Goal: Task Accomplishment & Management: Use online tool/utility

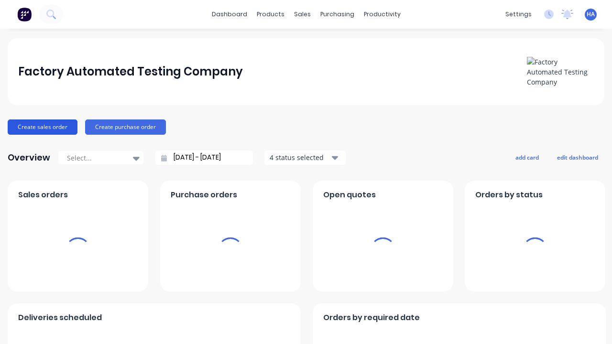
click at [42, 127] on button "Create sales order" at bounding box center [43, 126] width 70 height 15
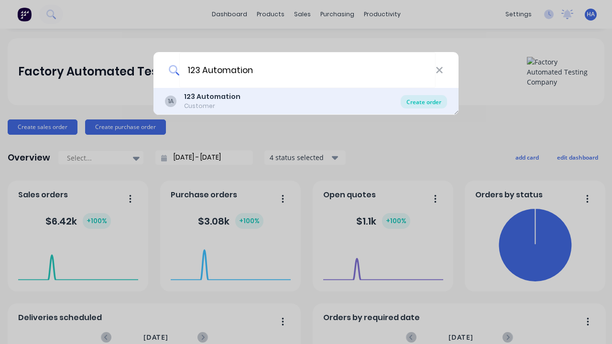
type input "123 Automation"
click at [423, 102] on div "Create order" at bounding box center [423, 101] width 46 height 13
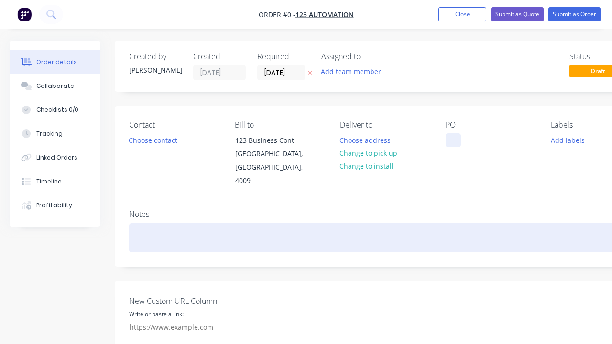
click at [452, 140] on div at bounding box center [452, 140] width 15 height 14
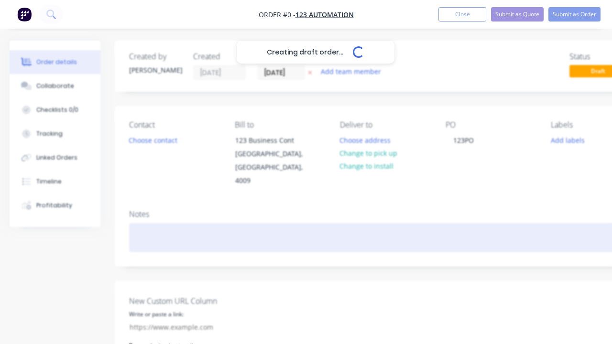
scroll to position [0, 29]
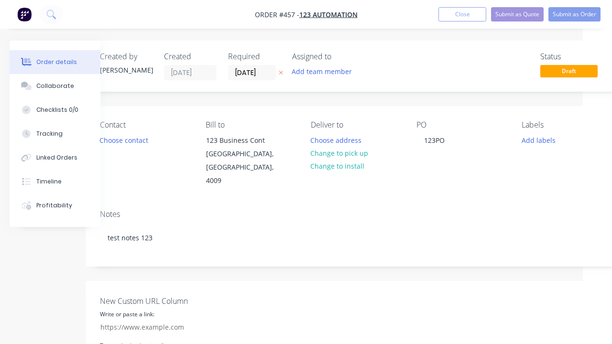
scroll to position [96, 29]
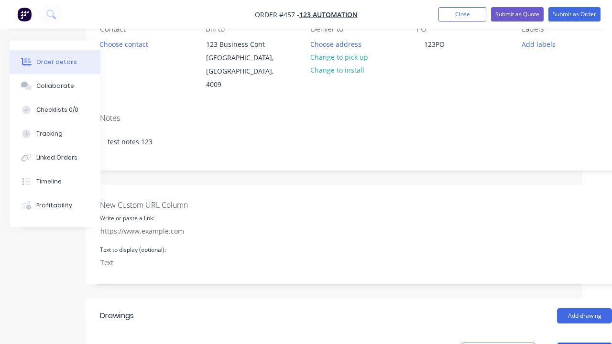
click at [584, 343] on button "Add product" at bounding box center [584, 350] width 55 height 15
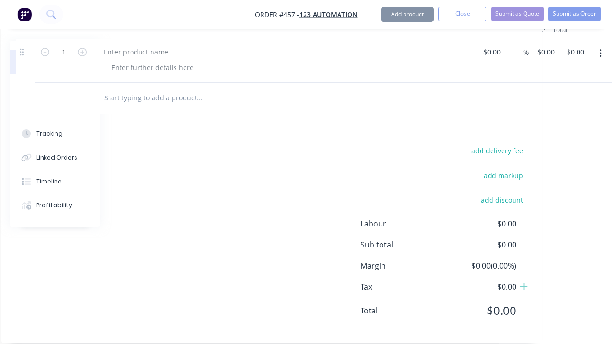
scroll to position [443, 96]
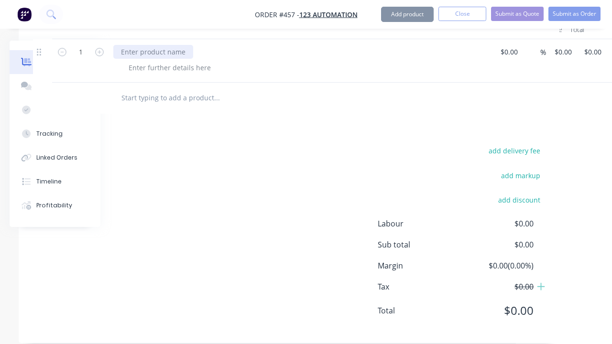
click at [152, 45] on div at bounding box center [153, 52] width 80 height 14
